Goal: Task Accomplishment & Management: Use online tool/utility

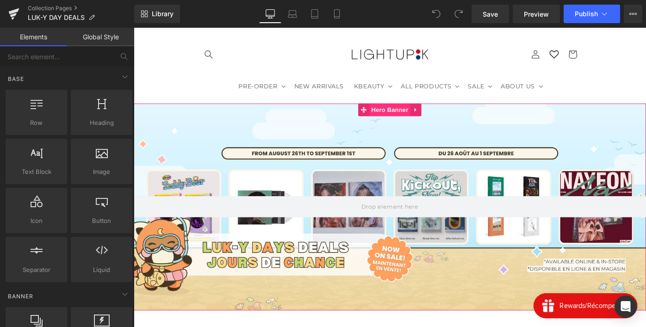
click at [412, 119] on span "Hero Banner" at bounding box center [413, 118] width 45 height 14
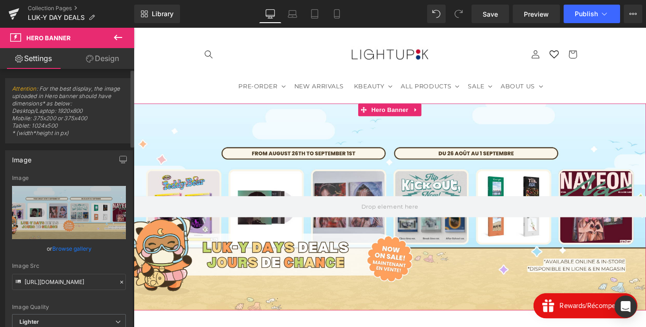
click at [71, 250] on link "Browse gallery" at bounding box center [71, 249] width 39 height 16
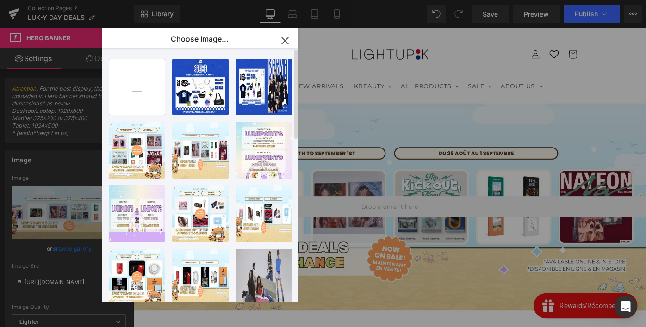
click at [143, 81] on input "file" at bounding box center [137, 87] width 56 height 56
type input "C:\fakepath\WEB PROMO 6 ALBUMS.png"
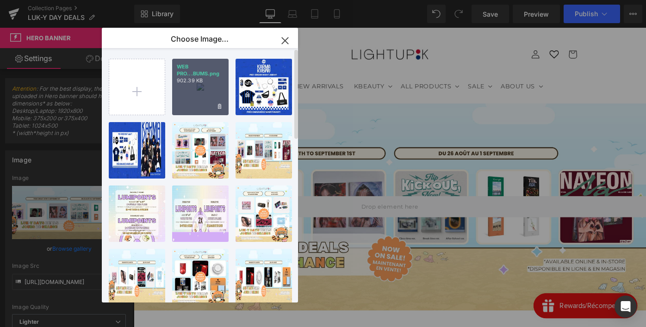
click at [204, 103] on div "WEB PRO...BUMS.png 902.39 KB" at bounding box center [200, 87] width 56 height 56
type input "[URL][DOMAIN_NAME]"
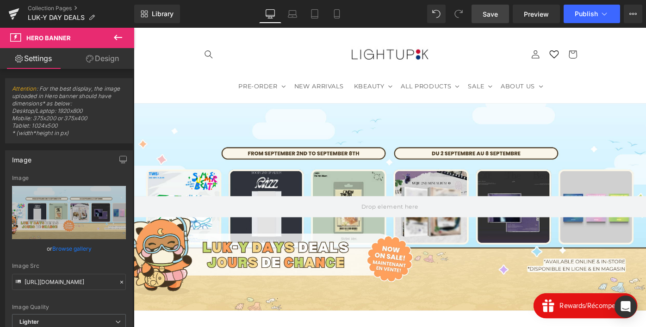
click at [497, 16] on span "Save" at bounding box center [489, 14] width 15 height 10
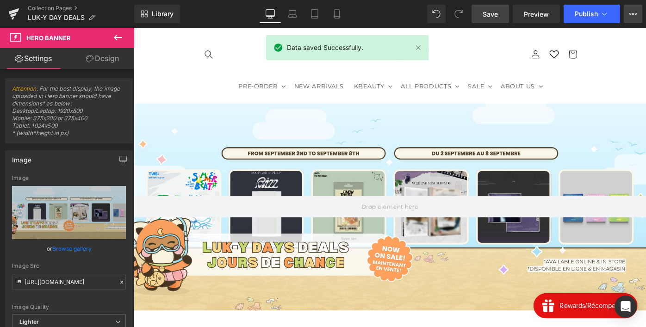
click at [635, 18] on button "View Live Page View with current Template Save Template to Library Schedule Pub…" at bounding box center [633, 14] width 19 height 19
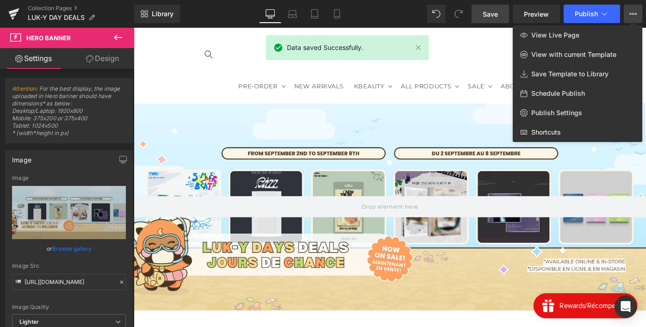
click at [545, 91] on span "Schedule Publish" at bounding box center [558, 93] width 54 height 8
select select
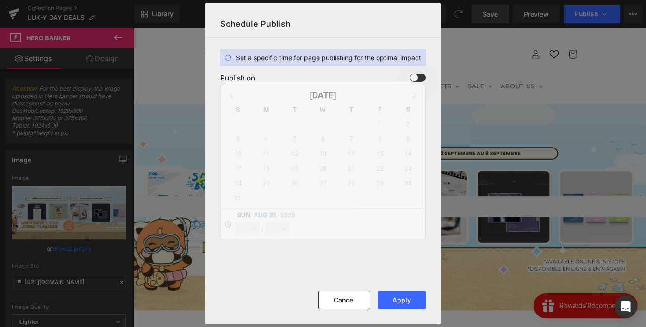
click at [416, 76] on span at bounding box center [418, 78] width 16 height 8
click at [0, 0] on input "checkbox" at bounding box center [0, 0] width 0 height 0
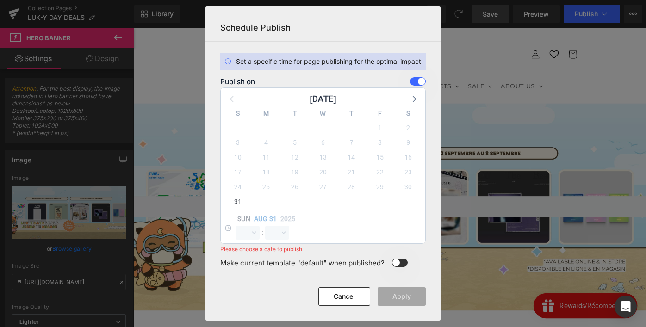
click at [416, 98] on icon at bounding box center [414, 99] width 12 height 12
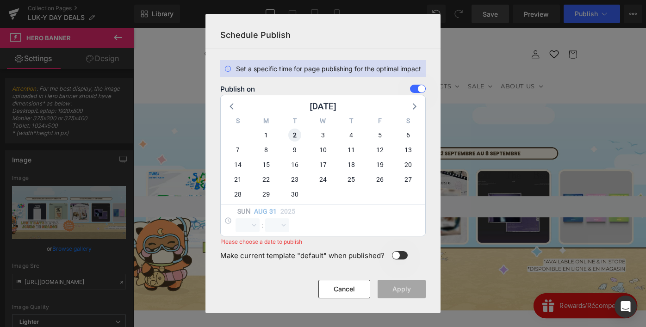
click at [291, 135] on span "2" at bounding box center [294, 135] width 13 height 13
select select "19"
select select "39"
click at [250, 223] on select "00 01 02 03 04 05 06 07 08 09 10 11 12 13 14 15 16 17 18 19 20 21 22 23" at bounding box center [247, 225] width 24 height 14
click at [235, 218] on select "00 01 02 03 04 05 06 07 08 09 10 11 12 13 14 15 16 17 18 19 20 21 22 23" at bounding box center [247, 225] width 24 height 14
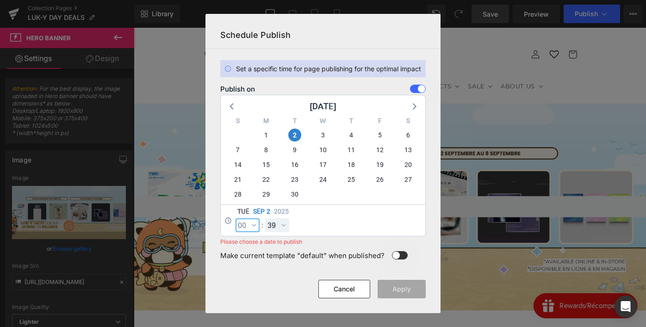
select select "0"
click at [277, 224] on select "00 01 02 03 04 05 06 07 08 09 10 11 12 13 14 15 16 17 18 19 20 21 22 23 24 25 2…" at bounding box center [277, 225] width 24 height 14
click at [265, 218] on select "00 01 02 03 04 05 06 07 08 09 10 11 12 13 14 15 16 17 18 19 20 21 22 23 24 25 2…" at bounding box center [277, 225] width 24 height 14
select select "0"
click at [416, 293] on button "Apply" at bounding box center [401, 289] width 48 height 19
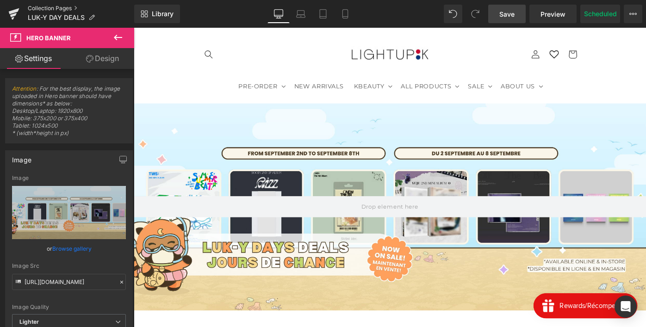
click at [58, 6] on link "Collection Pages" at bounding box center [81, 8] width 106 height 7
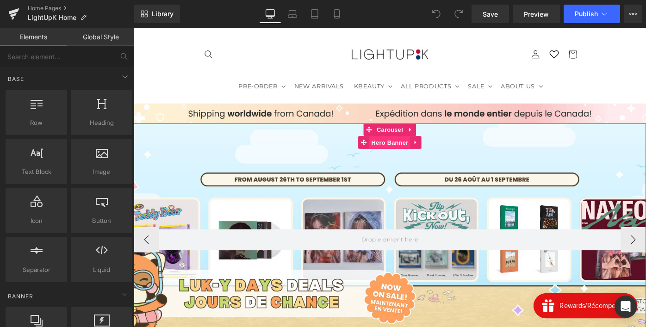
click at [406, 155] on span "Hero Banner" at bounding box center [413, 153] width 45 height 14
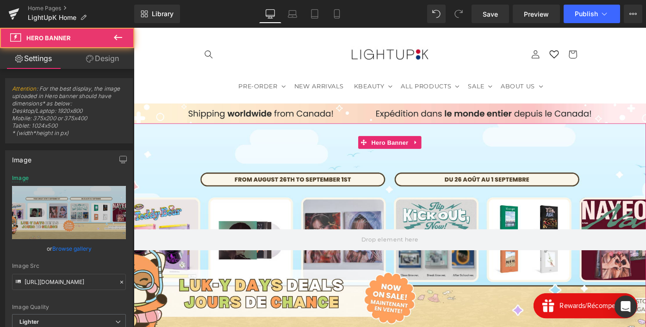
click at [66, 250] on link "Browse gallery" at bounding box center [71, 249] width 39 height 16
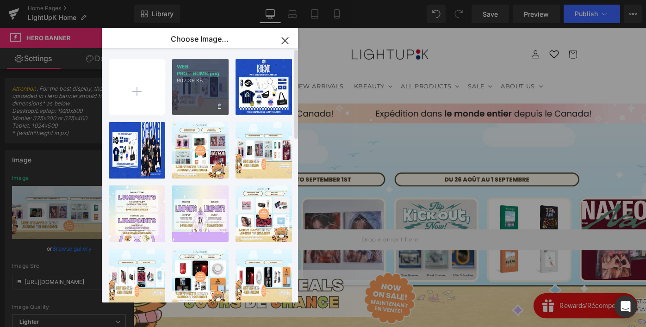
click at [193, 88] on div "WEB PRO...BUMS.png 902.39 KB" at bounding box center [200, 87] width 56 height 56
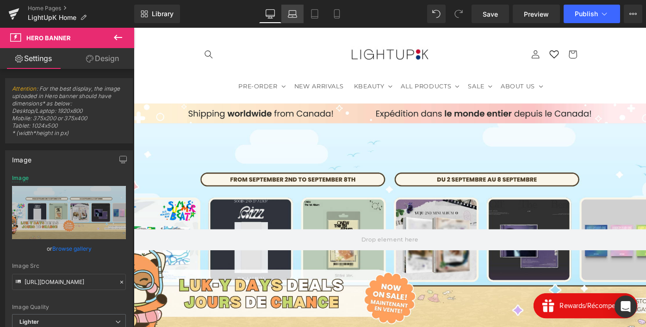
click at [295, 13] on icon at bounding box center [292, 13] width 9 height 9
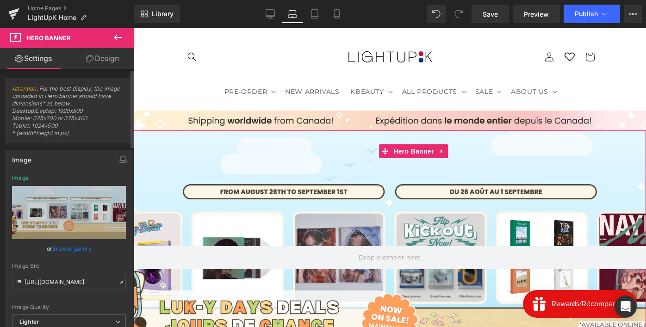
click at [77, 247] on link "Browse gallery" at bounding box center [71, 249] width 39 height 16
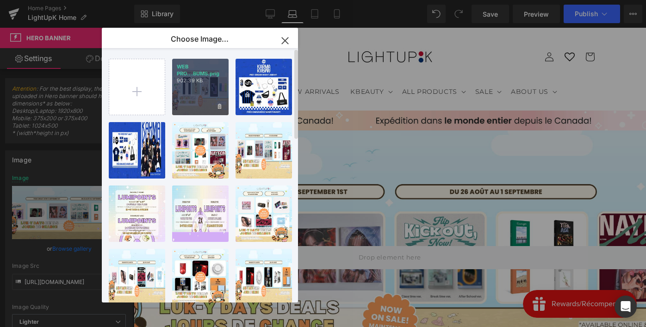
click at [190, 82] on p "902.39 KB" at bounding box center [200, 80] width 47 height 7
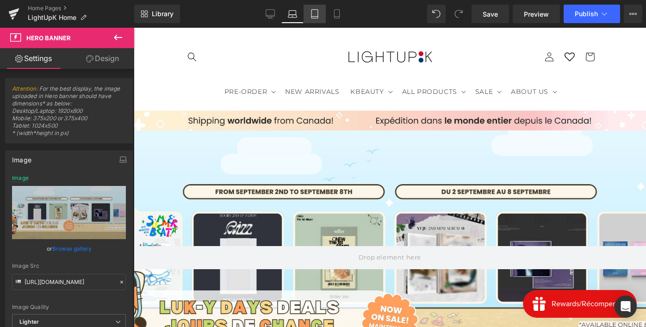
click at [316, 18] on icon at bounding box center [314, 14] width 6 height 9
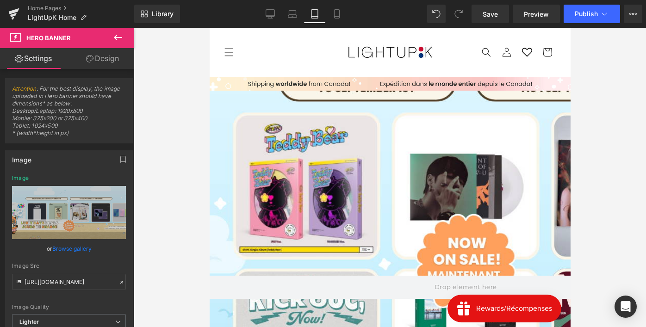
type input "https://ucarecdn.com/f51a2cb0-f9d1-48c3-94a0-63eee4fa6953/-/format/auto/-/previ…"
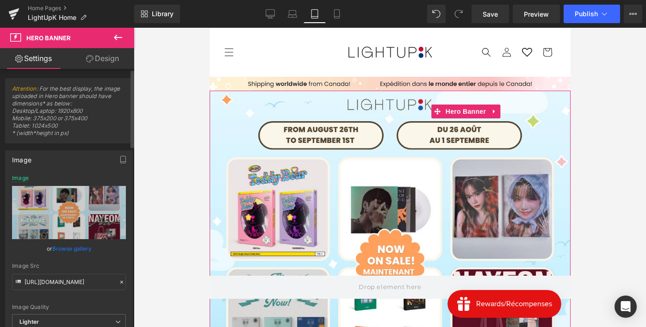
click at [64, 250] on link "Browse gallery" at bounding box center [71, 249] width 39 height 16
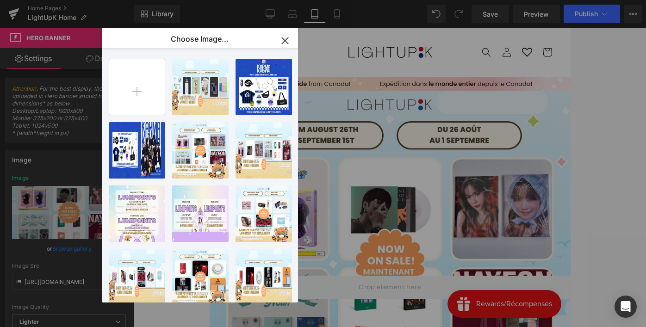
click at [148, 92] on input "file" at bounding box center [137, 87] width 56 height 56
type input "C:\fakepath\Promo 6 Albums.png"
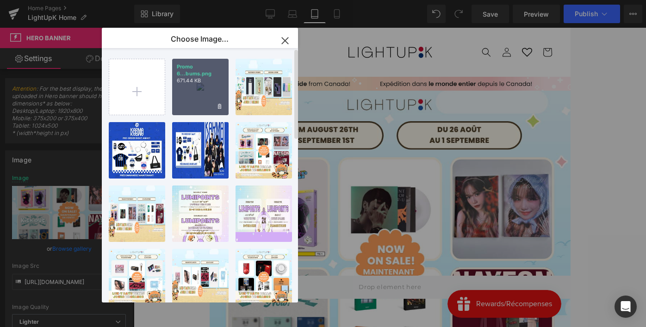
click at [185, 84] on p "671.44 KB" at bounding box center [200, 80] width 47 height 7
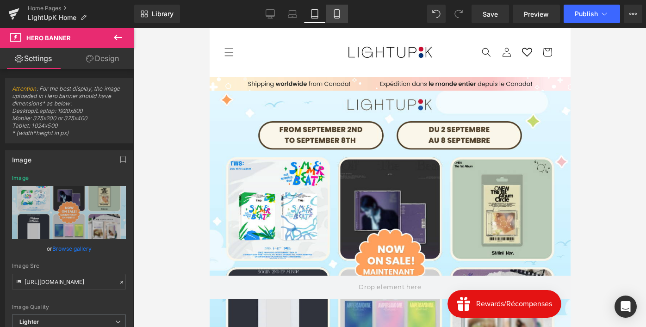
click at [338, 13] on icon at bounding box center [336, 13] width 9 height 9
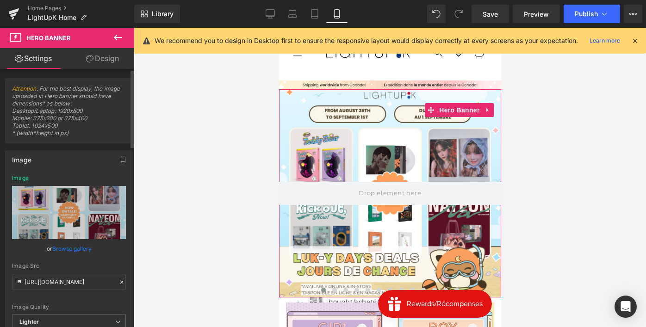
click at [61, 249] on link "Browse gallery" at bounding box center [71, 249] width 39 height 16
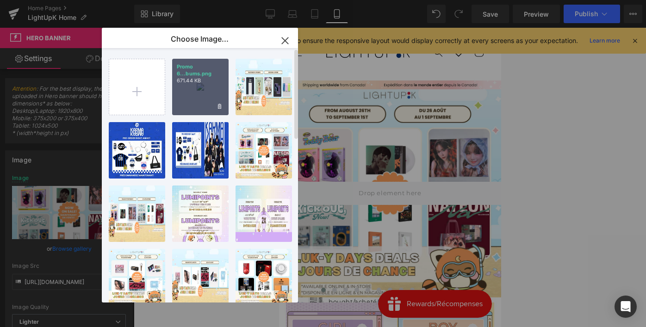
click at [184, 93] on div "Promo 6...bums.png 671.44 KB" at bounding box center [200, 87] width 56 height 56
type input "https://ucarecdn.com/518c694c-89fd-42e5-a53c-86013e927b72/-/format/auto/-/previ…"
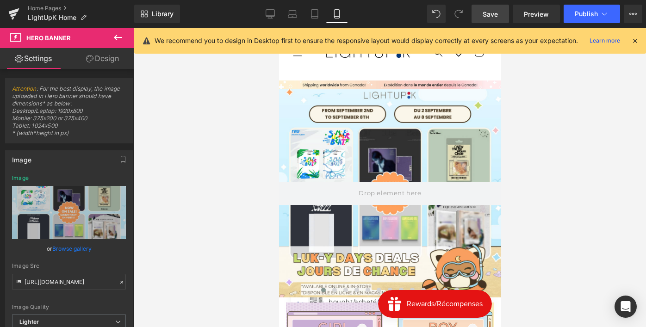
click at [490, 12] on span "Save" at bounding box center [489, 14] width 15 height 10
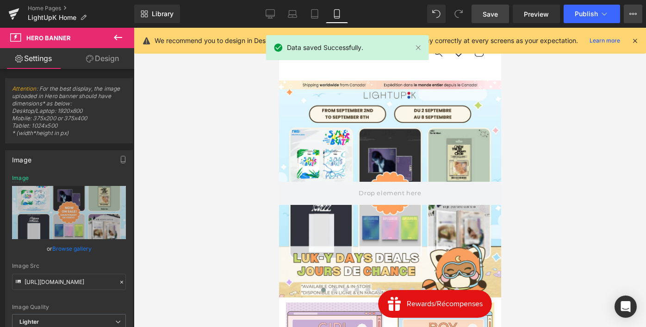
click at [632, 12] on icon at bounding box center [632, 13] width 7 height 7
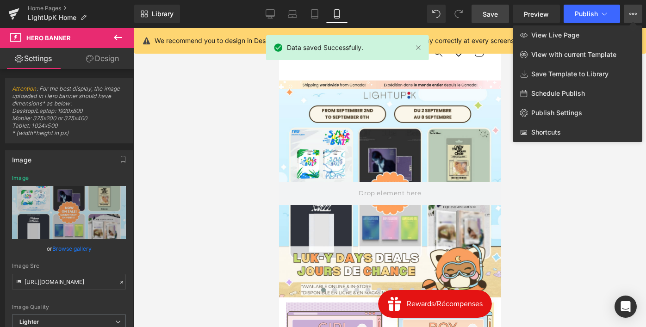
click at [563, 94] on span "Schedule Publish" at bounding box center [558, 93] width 54 height 8
select select
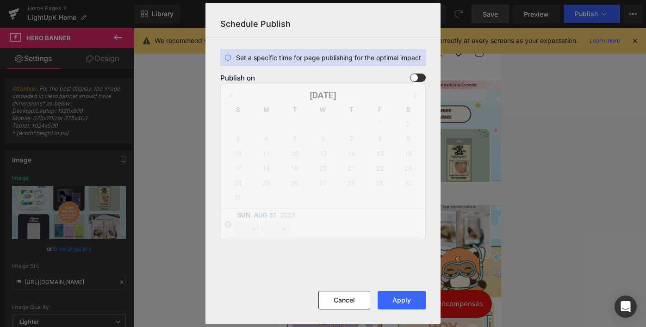
click at [414, 80] on span at bounding box center [418, 78] width 16 height 8
click at [0, 0] on input "checkbox" at bounding box center [0, 0] width 0 height 0
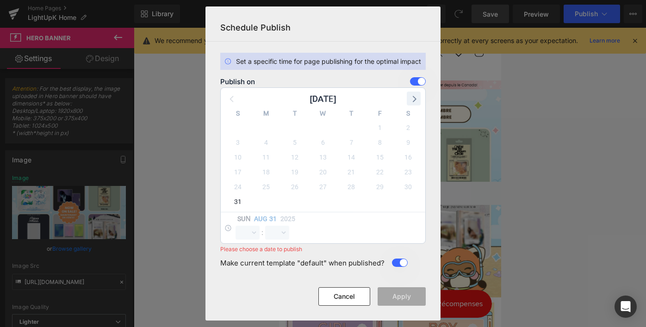
click at [415, 95] on icon at bounding box center [414, 99] width 12 height 12
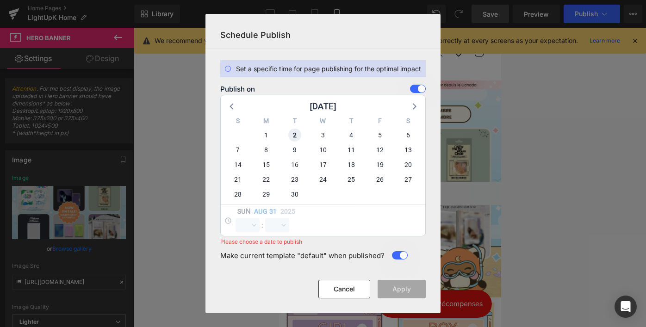
click at [293, 140] on span "2" at bounding box center [294, 135] width 13 height 13
select select "19"
select select "40"
click at [243, 225] on select "00 01 02 03 04 05 06 07 08 09 10 11 12 13 14 15 16 17 18 19 20 21 22 23" at bounding box center [247, 225] width 24 height 14
click at [235, 218] on select "00 01 02 03 04 05 06 07 08 09 10 11 12 13 14 15 16 17 18 19 20 21 22 23" at bounding box center [247, 225] width 24 height 14
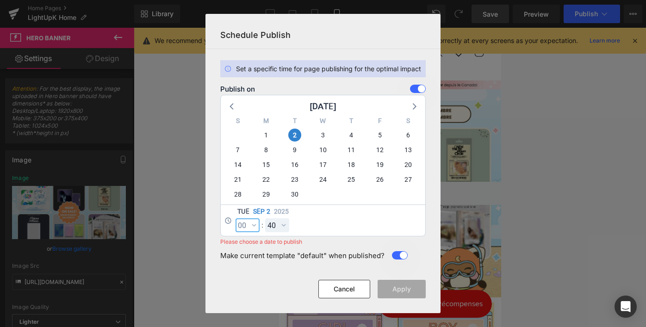
select select "0"
click at [276, 222] on select "00 01 02 03 04 05 06 07 08 09 10 11 12 13 14 15 16 17 18 19 20 21 22 23 24 25 2…" at bounding box center [277, 225] width 24 height 14
click at [265, 218] on select "00 01 02 03 04 05 06 07 08 09 10 11 12 13 14 15 16 17 18 19 20 21 22 23 24 25 2…" at bounding box center [277, 225] width 24 height 14
select select "0"
click at [400, 293] on button "Apply" at bounding box center [401, 289] width 48 height 19
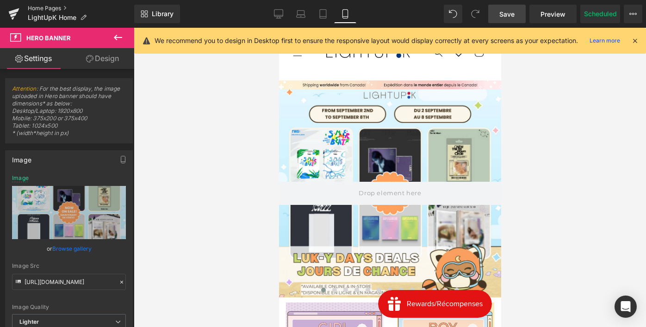
click at [50, 7] on link "Home Pages" at bounding box center [81, 8] width 106 height 7
